Goal: Navigation & Orientation: Find specific page/section

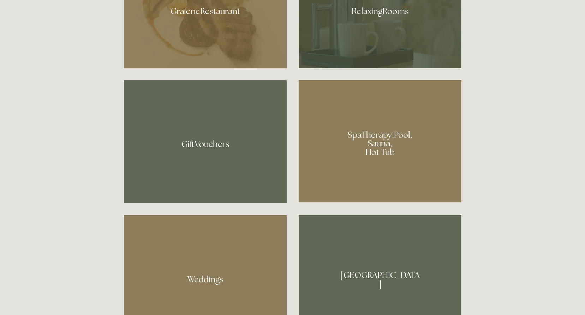
scroll to position [533, 0]
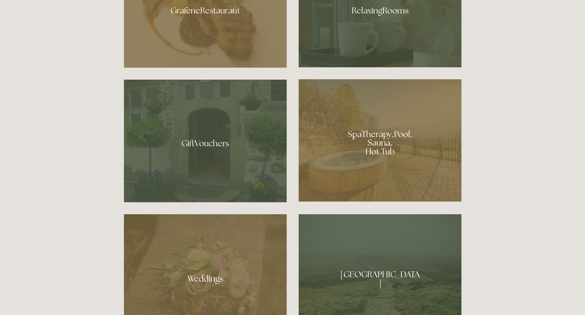
click at [372, 147] on div at bounding box center [380, 140] width 163 height 122
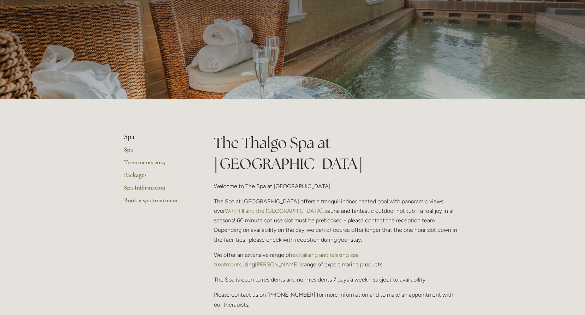
scroll to position [50, 0]
click at [137, 176] on link "Packages" at bounding box center [157, 177] width 67 height 13
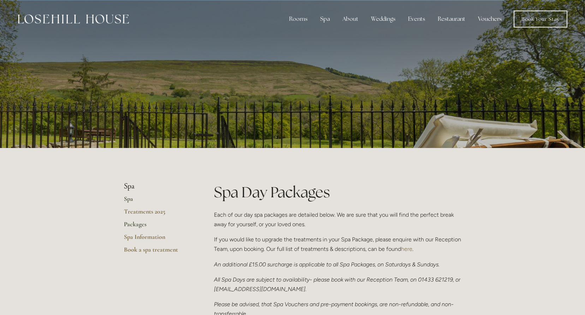
click at [129, 199] on link "Spa" at bounding box center [157, 201] width 67 height 13
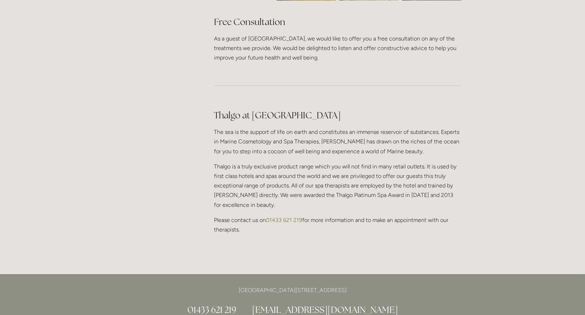
scroll to position [567, 0]
